Goal: Browse casually

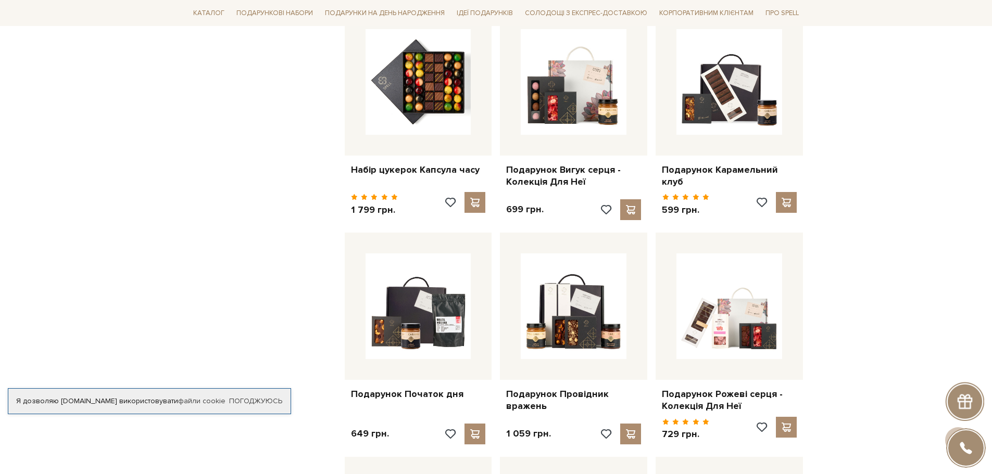
scroll to position [469, 0]
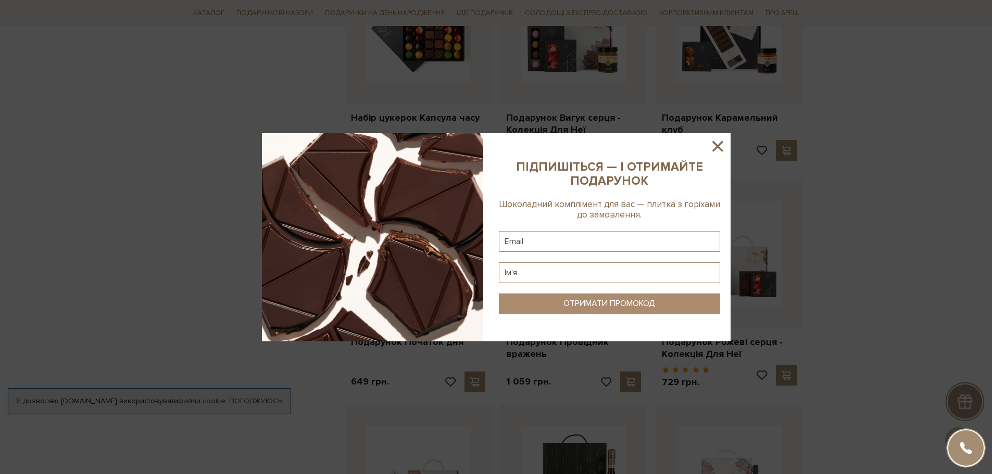
click at [718, 144] on icon at bounding box center [717, 146] width 18 height 18
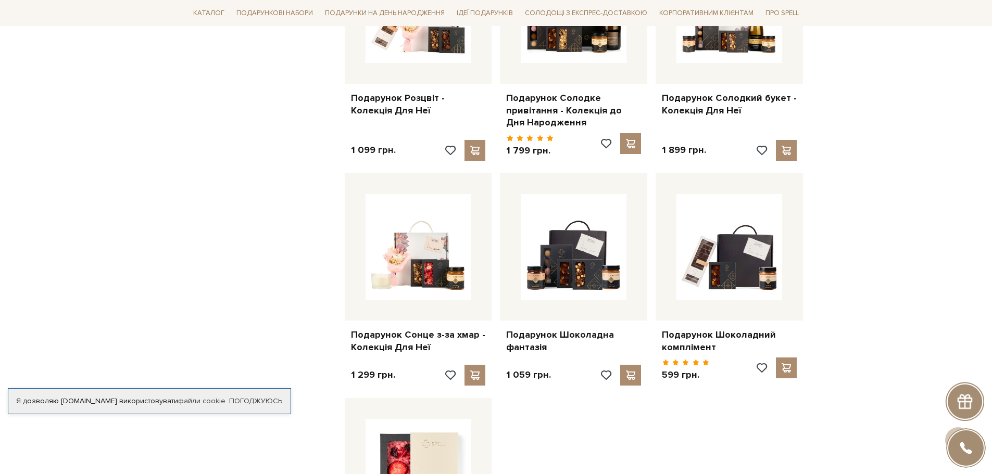
scroll to position [1093, 0]
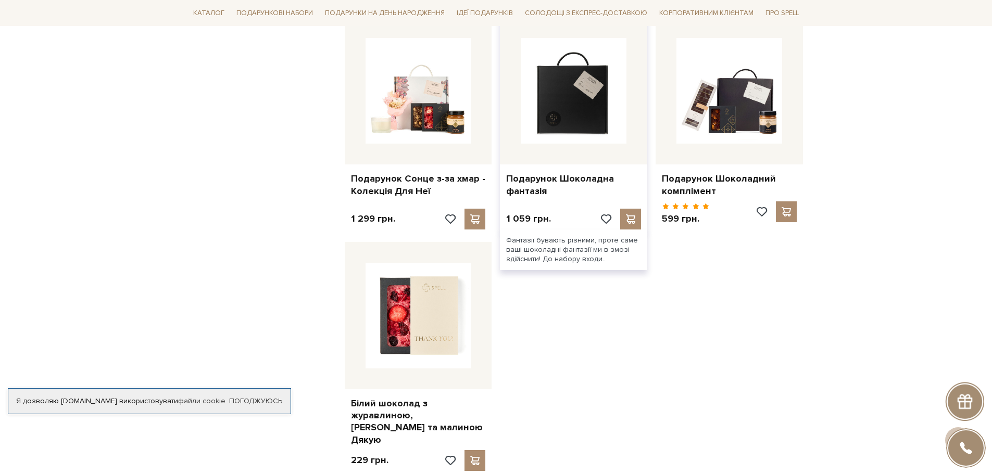
click at [557, 92] on img at bounding box center [574, 91] width 106 height 106
